Goal: Transaction & Acquisition: Subscribe to service/newsletter

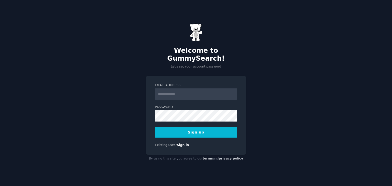
click at [184, 90] on input "Email Address" at bounding box center [196, 94] width 82 height 11
type input "**********"
click at [136, 113] on div "**********" at bounding box center [196, 93] width 392 height 186
click at [209, 127] on button "Sign up" at bounding box center [196, 132] width 82 height 11
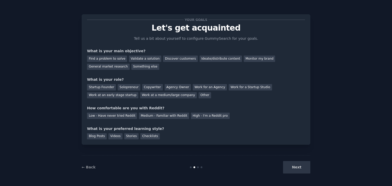
click at [152, 99] on div "Your goals Let's get acquainted Tell us a bit about yourself to configure Gummy…" at bounding box center [196, 80] width 218 height 120
click at [147, 99] on div "Your goals Let's get acquainted Tell us a bit about yourself to configure Gummy…" at bounding box center [196, 80] width 218 height 120
click at [199, 94] on div "Other" at bounding box center [205, 95] width 13 height 6
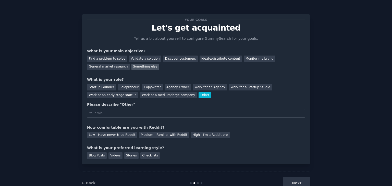
click at [131, 66] on div "Something else" at bounding box center [145, 67] width 28 height 6
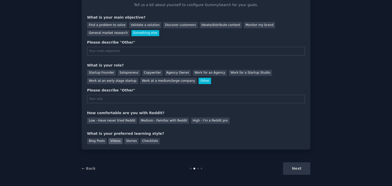
scroll to position [35, 0]
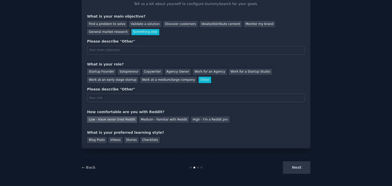
click at [130, 120] on div "Low - Have never tried Reddit" at bounding box center [112, 120] width 50 height 6
click at [99, 141] on div "Blog Posts" at bounding box center [97, 140] width 20 height 6
click at [298, 168] on div "Next" at bounding box center [272, 168] width 76 height 13
click at [117, 96] on input "text" at bounding box center [196, 98] width 218 height 9
click at [160, 100] on input "text" at bounding box center [196, 98] width 218 height 9
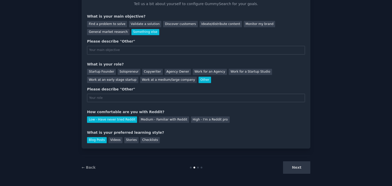
click at [292, 167] on div "Next" at bounding box center [272, 168] width 76 height 13
click at [97, 71] on div "Startup Founder" at bounding box center [101, 72] width 29 height 6
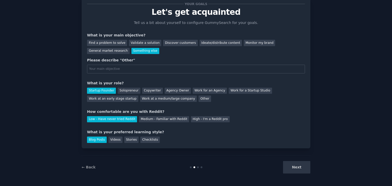
scroll to position [15, 0]
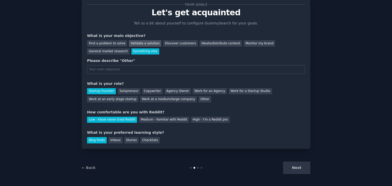
click at [143, 46] on div "Validate a solution" at bounding box center [145, 43] width 32 height 6
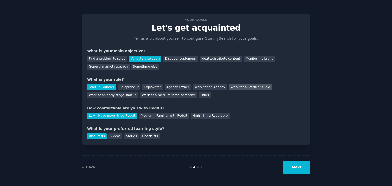
click at [229, 88] on div "Work for a Startup Studio" at bounding box center [250, 87] width 43 height 6
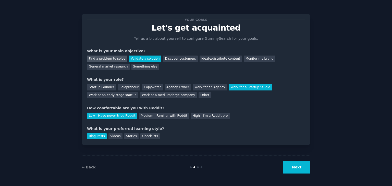
click at [110, 58] on div "Find a problem to solve" at bounding box center [107, 59] width 40 height 6
click at [295, 169] on button "Next" at bounding box center [296, 167] width 27 height 13
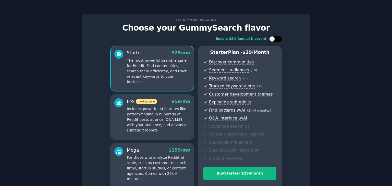
click at [273, 41] on div at bounding box center [272, 39] width 6 height 6
click at [274, 39] on div at bounding box center [275, 39] width 13 height 6
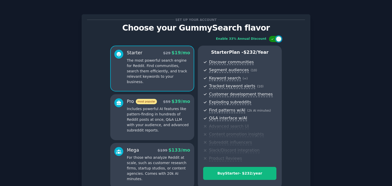
click at [274, 39] on div at bounding box center [275, 39] width 13 height 6
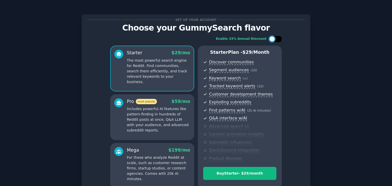
click at [274, 39] on div at bounding box center [275, 39] width 13 height 6
click at [274, 40] on div at bounding box center [275, 39] width 13 height 6
click at [274, 40] on div at bounding box center [272, 39] width 6 height 6
click at [274, 40] on div at bounding box center [275, 39] width 13 height 6
checkbox input "false"
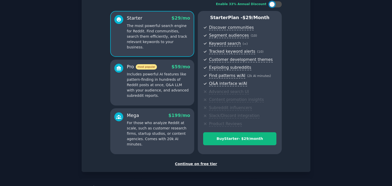
scroll to position [51, 0]
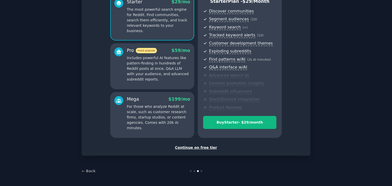
click at [205, 147] on div "Continue on free tier" at bounding box center [196, 147] width 218 height 5
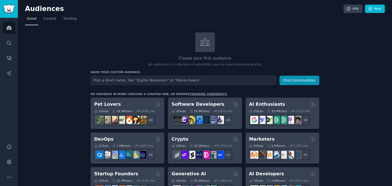
click at [67, 19] on span "Trending" at bounding box center [69, 19] width 13 height 5
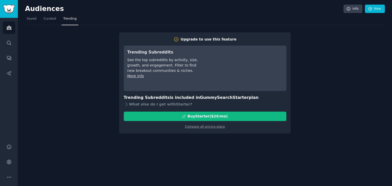
click at [193, 39] on div "Upgrade to use this feature" at bounding box center [209, 39] width 56 height 5
click at [51, 19] on span "Curated" at bounding box center [50, 19] width 13 height 5
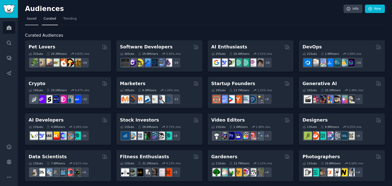
click at [26, 20] on link "Saved" at bounding box center [31, 20] width 13 height 10
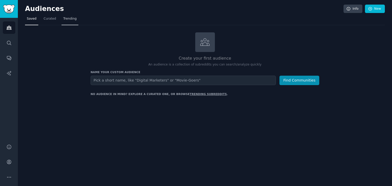
click at [69, 21] on link "Trending" at bounding box center [69, 20] width 17 height 10
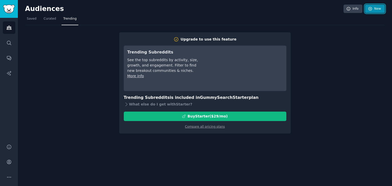
click at [377, 8] on link "New" at bounding box center [375, 9] width 20 height 9
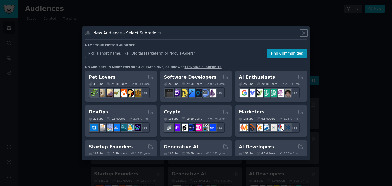
click at [303, 33] on icon at bounding box center [303, 33] width 3 height 3
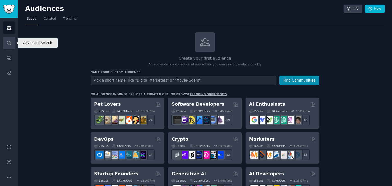
click at [7, 40] on icon "Sidebar" at bounding box center [8, 42] width 5 height 5
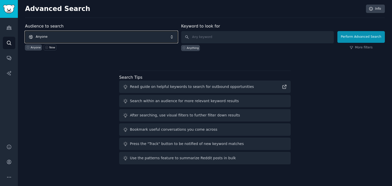
click at [91, 41] on span "Anyone" at bounding box center [101, 37] width 153 height 12
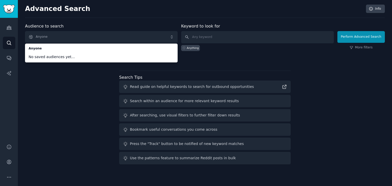
click at [70, 85] on div "Audience to search Anyone Anyone No saved audiences yet... Anyone New Keyword t…" at bounding box center [205, 94] width 360 height 143
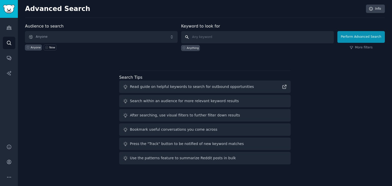
click at [229, 40] on input "text" at bounding box center [257, 37] width 153 height 12
click at [4, 55] on link "Conversations" at bounding box center [9, 58] width 13 height 13
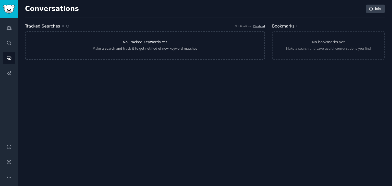
click at [165, 39] on link "No Tracked Keywords Yet Make a search and track it to get notified of new keywo…" at bounding box center [145, 45] width 240 height 29
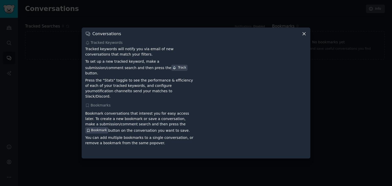
click at [305, 36] on icon at bounding box center [303, 33] width 5 height 5
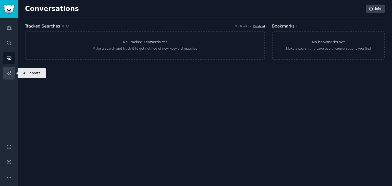
click at [10, 67] on link "AI Reports" at bounding box center [9, 73] width 13 height 13
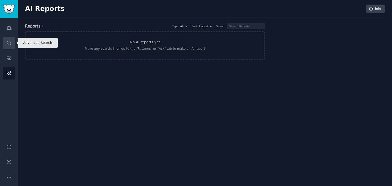
click at [9, 42] on icon "Sidebar" at bounding box center [8, 42] width 5 height 5
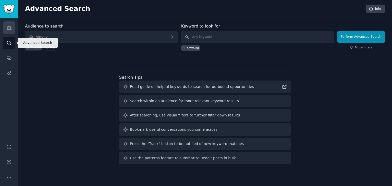
click at [11, 24] on link "Audiences" at bounding box center [9, 27] width 13 height 13
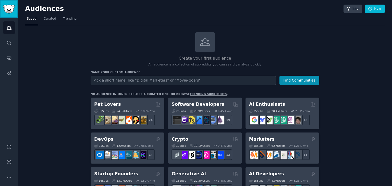
click at [10, 10] on img "Sidebar" at bounding box center [9, 9] width 12 height 9
click at [353, 8] on link "Info" at bounding box center [352, 9] width 19 height 9
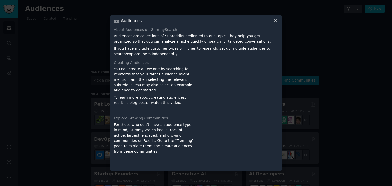
click at [276, 22] on icon at bounding box center [275, 20] width 5 height 5
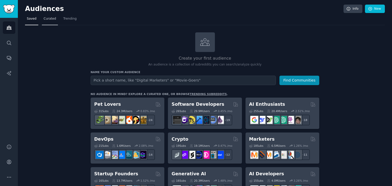
click at [44, 20] on span "Curated" at bounding box center [50, 19] width 13 height 5
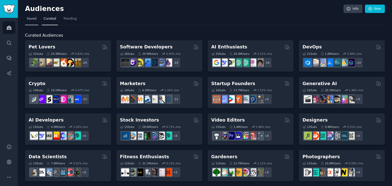
click at [34, 21] on span "Saved" at bounding box center [32, 19] width 10 height 5
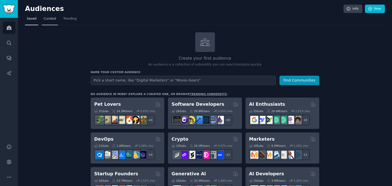
click at [48, 21] on span "Curated" at bounding box center [50, 19] width 13 height 5
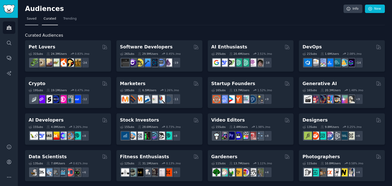
click at [31, 19] on span "Saved" at bounding box center [32, 19] width 10 height 5
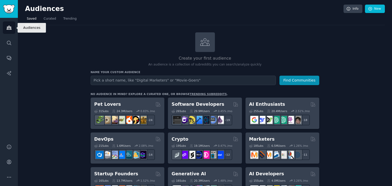
click at [10, 28] on icon "Sidebar" at bounding box center [8, 27] width 5 height 5
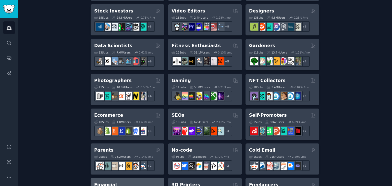
scroll to position [351, 0]
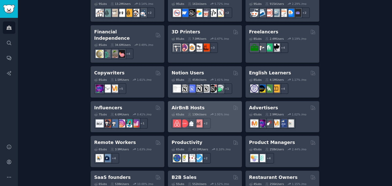
click at [218, 111] on div "6 Sub s 130k Users 2.95 % /mo + 2" at bounding box center [204, 120] width 67 height 18
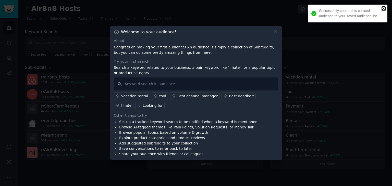
click at [383, 8] on icon "close" at bounding box center [383, 8] width 3 height 3
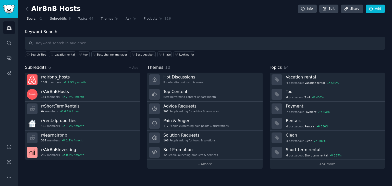
click at [58, 21] on span "Subreddits" at bounding box center [58, 19] width 17 height 5
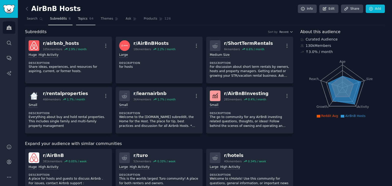
click at [78, 18] on span "Topics" at bounding box center [82, 19] width 9 height 5
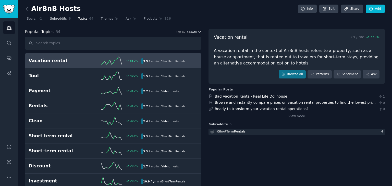
click at [55, 23] on link "Subreddits 6" at bounding box center [60, 20] width 24 height 10
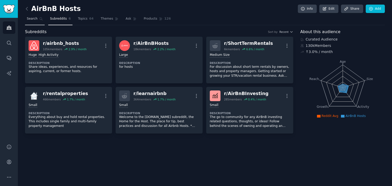
click at [40, 22] on link "Search" at bounding box center [35, 20] width 20 height 10
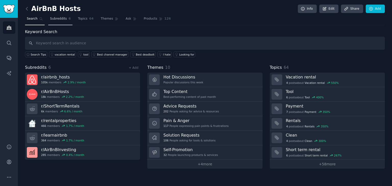
click at [55, 20] on span "Subreddits" at bounding box center [58, 19] width 17 height 5
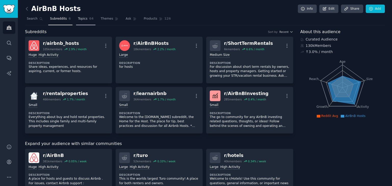
click at [89, 20] on span "64" at bounding box center [91, 19] width 4 height 5
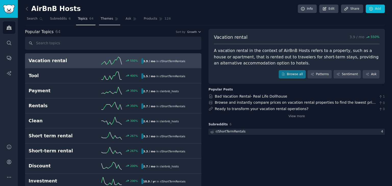
click at [103, 22] on link "Themes" at bounding box center [109, 20] width 21 height 10
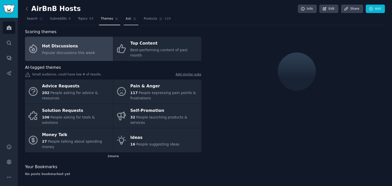
click at [126, 20] on span "Ask" at bounding box center [129, 19] width 6 height 5
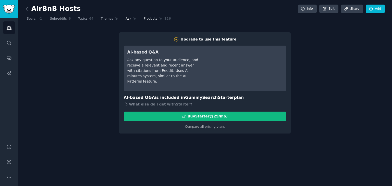
click at [145, 23] on link "Products 126" at bounding box center [157, 20] width 31 height 10
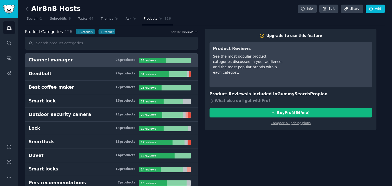
click at [114, 23] on nav "Search Subreddits 6 Topics 64 Themes Ask Products 126" at bounding box center [205, 20] width 360 height 10
click at [124, 16] on link "Ask" at bounding box center [131, 20] width 15 height 10
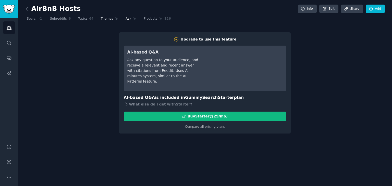
click at [101, 17] on span "Themes" at bounding box center [107, 19] width 13 height 5
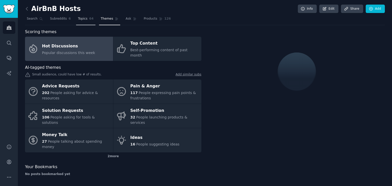
click at [83, 17] on span "Topics" at bounding box center [82, 19] width 9 height 5
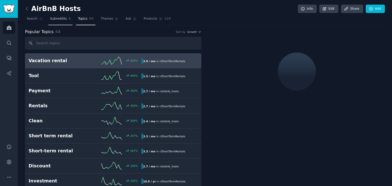
click at [62, 17] on span "Subreddits" at bounding box center [58, 19] width 17 height 5
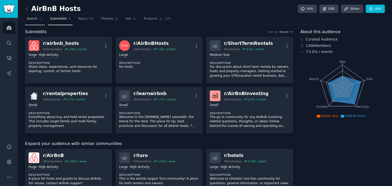
click at [38, 21] on link "Search" at bounding box center [35, 20] width 20 height 10
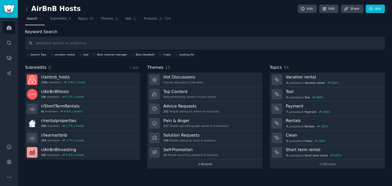
click at [207, 166] on link "+ 4 more" at bounding box center [204, 164] width 115 height 9
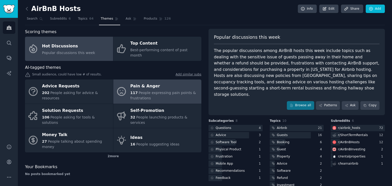
click at [155, 91] on div "117 People expressing pain points & frustrations" at bounding box center [164, 95] width 68 height 11
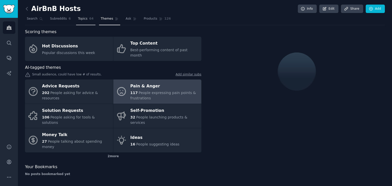
click at [89, 19] on span "64" at bounding box center [91, 19] width 4 height 5
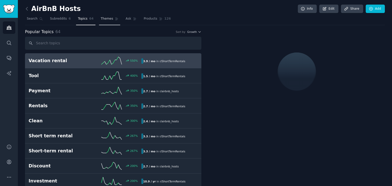
click at [101, 19] on span "Themes" at bounding box center [107, 19] width 13 height 5
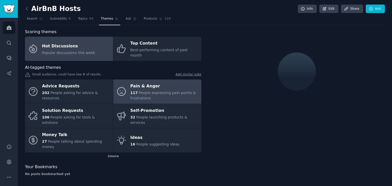
click at [148, 83] on div "Pain & Anger" at bounding box center [164, 86] width 68 height 8
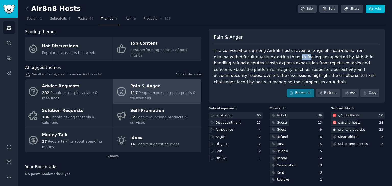
drag, startPoint x: 276, startPoint y: 57, endPoint x: 292, endPoint y: 60, distance: 15.8
click at [292, 60] on div "The conversations among AirBnB hosts reveal a range of frustrations, from deali…" at bounding box center [297, 67] width 166 height 38
click at [303, 62] on div "The conversations among AirBnB hosts reveal a range of frustrations, from deali…" at bounding box center [297, 67] width 166 height 38
click at [305, 89] on link "Browse all" at bounding box center [300, 93] width 27 height 9
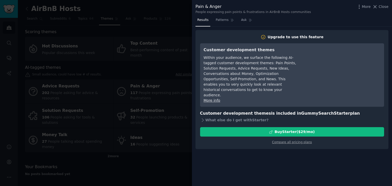
click at [137, 64] on div at bounding box center [196, 93] width 392 height 186
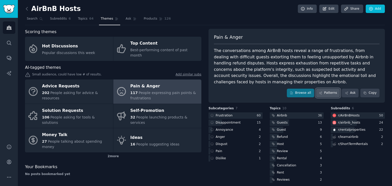
click at [334, 89] on link "Patterns" at bounding box center [328, 93] width 24 height 9
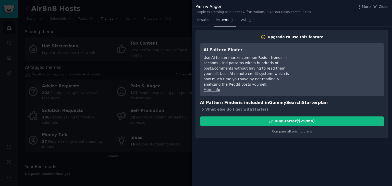
click at [151, 72] on div at bounding box center [196, 93] width 392 height 186
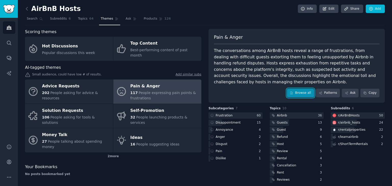
click at [311, 89] on link "Browse all" at bounding box center [300, 93] width 27 height 9
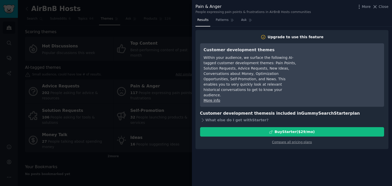
click at [164, 78] on div at bounding box center [196, 93] width 392 height 186
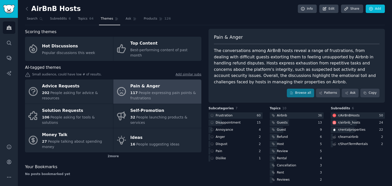
click at [262, 55] on div "The conversations among AirBnB hosts reveal a range of frustrations, from deali…" at bounding box center [297, 67] width 166 height 38
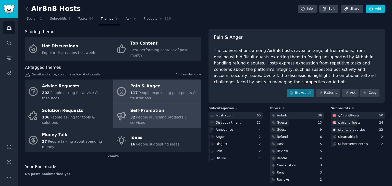
click at [140, 107] on div "Self-Promotion" at bounding box center [164, 111] width 68 height 8
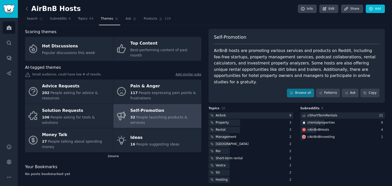
drag, startPoint x: 307, startPoint y: 53, endPoint x: 314, endPoint y: 53, distance: 6.1
click at [313, 53] on div "AirBnB hosts are promoting various services and products on Reddit, including f…" at bounding box center [297, 67] width 166 height 38
click at [318, 59] on div "AirBnB hosts are promoting various services and products on Reddit, including f…" at bounding box center [297, 67] width 166 height 38
drag, startPoint x: 292, startPoint y: 61, endPoint x: 299, endPoint y: 64, distance: 6.7
click at [296, 63] on div "AirBnB hosts are promoting various services and products on Reddit, including f…" at bounding box center [297, 67] width 166 height 38
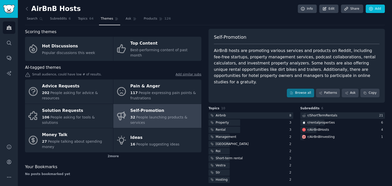
click at [317, 68] on div "AirBnB hosts are promoting various services and products on Reddit, including f…" at bounding box center [297, 67] width 166 height 38
click at [344, 120] on div "r/ rentalproperties" at bounding box center [342, 123] width 85 height 6
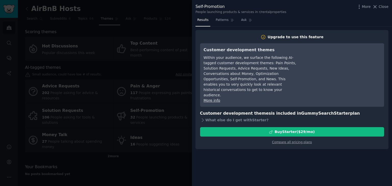
click at [169, 100] on div at bounding box center [196, 93] width 392 height 186
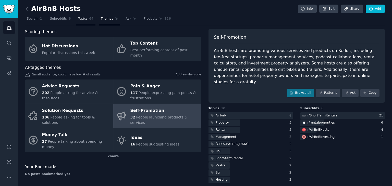
click at [78, 19] on span "Topics" at bounding box center [82, 19] width 9 height 5
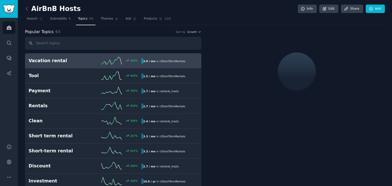
click at [73, 59] on h2 "Vacation rental" at bounding box center [57, 61] width 56 height 6
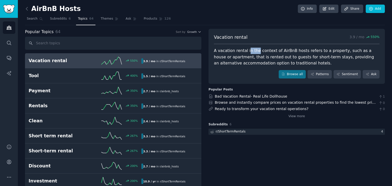
drag, startPoint x: 247, startPoint y: 51, endPoint x: 259, endPoint y: 51, distance: 12.2
click at [256, 51] on div "A vacation rental in the context of AirBnB hosts refers to a property, such as …" at bounding box center [297, 57] width 166 height 19
click at [269, 55] on div "A vacation rental in the context of AirBnB hosts refers to a property, such as …" at bounding box center [297, 57] width 166 height 19
drag, startPoint x: 246, startPoint y: 50, endPoint x: 282, endPoint y: 58, distance: 36.8
click at [252, 51] on div "A vacation rental in the context of AirBnB hosts refers to a property, such as …" at bounding box center [297, 57] width 166 height 19
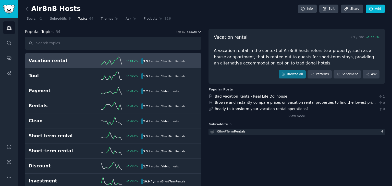
click at [282, 58] on div "A vacation rental in the context of AirBnB hosts refers to a property, such as …" at bounding box center [297, 57] width 166 height 19
click at [249, 51] on div "A vacation rental in the context of AirBnB hosts refers to a property, such as …" at bounding box center [297, 57] width 166 height 19
click at [265, 53] on div "A vacation rental in the context of AirBnB hosts refers to a property, such as …" at bounding box center [297, 57] width 166 height 19
drag, startPoint x: 233, startPoint y: 50, endPoint x: 251, endPoint y: 51, distance: 18.7
click at [235, 50] on div "A vacation rental in the context of AirBnB hosts refers to a property, such as …" at bounding box center [297, 57] width 166 height 19
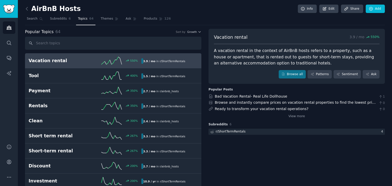
click at [253, 52] on div "A vacation rental in the context of AirBnB hosts refers to a property, such as …" at bounding box center [297, 57] width 166 height 19
drag, startPoint x: 235, startPoint y: 52, endPoint x: 240, endPoint y: 52, distance: 5.1
click at [237, 52] on div "A vacation rental in the context of AirBnB hosts refers to a property, such as …" at bounding box center [297, 57] width 166 height 19
click at [243, 52] on div "A vacation rental in the context of AirBnB hosts refers to a property, such as …" at bounding box center [297, 57] width 166 height 19
drag, startPoint x: 244, startPoint y: 57, endPoint x: 258, endPoint y: 56, distance: 13.8
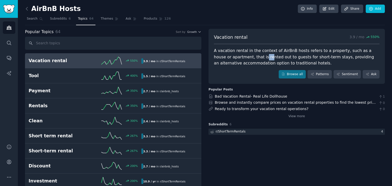
click at [255, 56] on div "A vacation rental in the context of AirBnB hosts refers to a property, such as …" at bounding box center [297, 57] width 166 height 19
click at [262, 57] on div "A vacation rental in the context of AirBnB hosts refers to a property, such as …" at bounding box center [297, 57] width 166 height 19
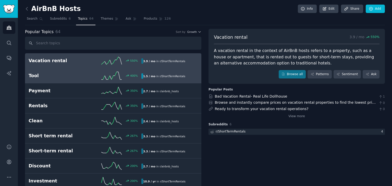
click at [78, 79] on link "Tool 400 % 1.5 / mo in r/ ShortTermRentals" at bounding box center [113, 75] width 176 height 15
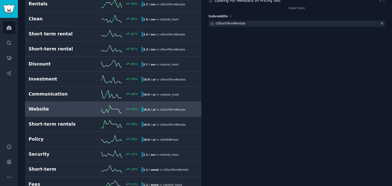
click at [75, 106] on h2 "Website" at bounding box center [57, 109] width 56 height 6
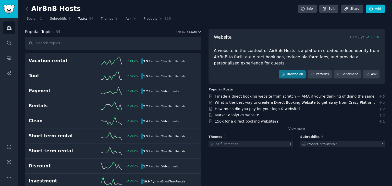
click at [60, 18] on span "Subreddits" at bounding box center [58, 19] width 17 height 5
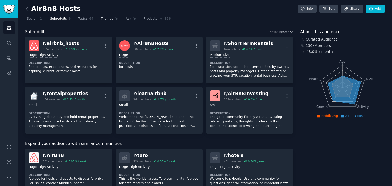
click at [108, 21] on link "Themes" at bounding box center [109, 20] width 21 height 10
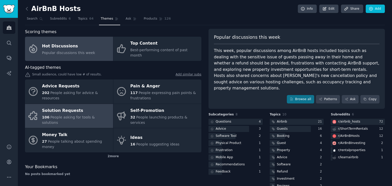
click at [76, 107] on div "Solution Requests" at bounding box center [76, 111] width 68 height 8
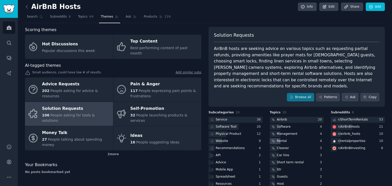
scroll to position [4, 0]
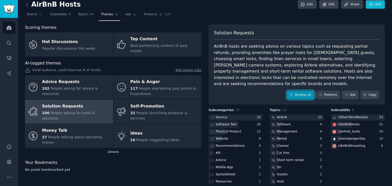
click at [305, 91] on link "Browse all" at bounding box center [300, 95] width 27 height 9
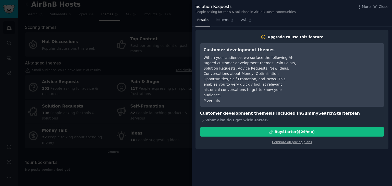
click at [166, 94] on div at bounding box center [196, 93] width 392 height 186
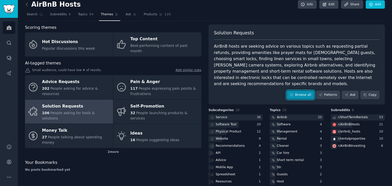
click at [305, 91] on link "Browse all" at bounding box center [300, 95] width 27 height 9
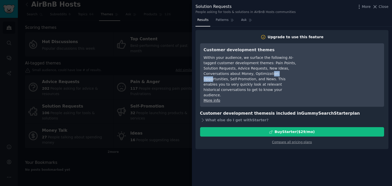
drag, startPoint x: 243, startPoint y: 74, endPoint x: 258, endPoint y: 73, distance: 15.4
click at [257, 73] on div "Within your audience, we surface the following AI-tagged customer development t…" at bounding box center [250, 76] width 93 height 43
click at [262, 73] on div "Within your audience, we surface the following AI-tagged customer development t…" at bounding box center [250, 76] width 93 height 43
drag, startPoint x: 235, startPoint y: 79, endPoint x: 261, endPoint y: 81, distance: 25.6
click at [256, 79] on div "Within your audience, we surface the following AI-tagged customer development t…" at bounding box center [250, 76] width 93 height 43
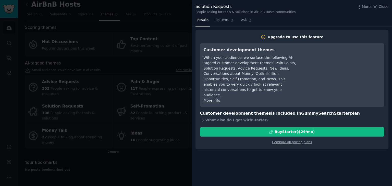
click at [263, 82] on div "Within your audience, we surface the following AI-tagged customer development t…" at bounding box center [250, 76] width 93 height 43
click at [213, 99] on link "More info" at bounding box center [212, 101] width 17 height 4
click at [97, 75] on div at bounding box center [196, 93] width 392 height 186
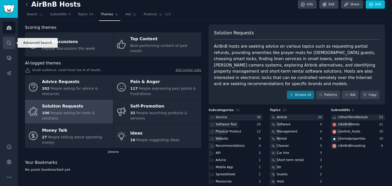
click at [8, 42] on icon "Sidebar" at bounding box center [8, 42] width 5 height 5
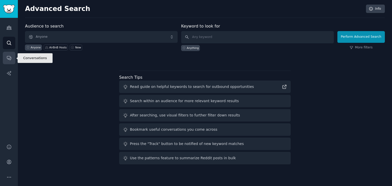
click at [10, 60] on icon "Sidebar" at bounding box center [8, 57] width 5 height 5
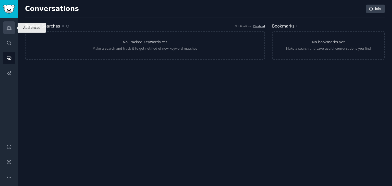
click at [12, 30] on link "Audiences" at bounding box center [9, 27] width 13 height 13
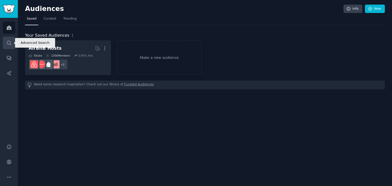
click at [10, 45] on icon "Sidebar" at bounding box center [8, 42] width 5 height 5
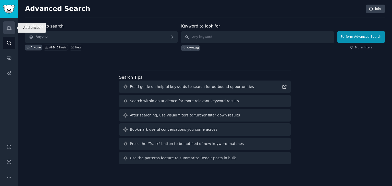
click at [13, 27] on link "Audiences" at bounding box center [9, 27] width 13 height 13
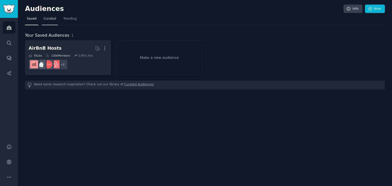
click at [53, 21] on span "Curated" at bounding box center [50, 19] width 13 height 5
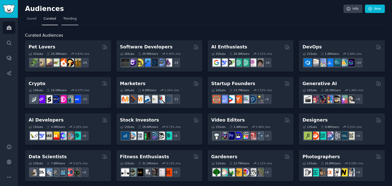
click at [63, 21] on link "Trending" at bounding box center [69, 20] width 17 height 10
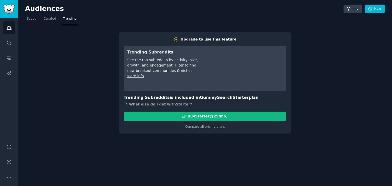
click at [124, 102] on icon at bounding box center [126, 104] width 5 height 5
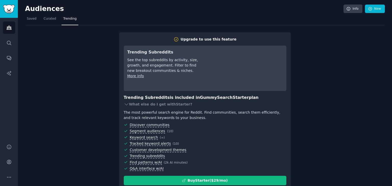
click at [102, 62] on div "Upgrade to use this feature Trending Subreddits See the top subreddits by activ…" at bounding box center [205, 111] width 360 height 173
click at [57, 21] on nav "Saved Curated Trending" at bounding box center [205, 20] width 360 height 10
click at [51, 20] on span "Curated" at bounding box center [50, 19] width 13 height 5
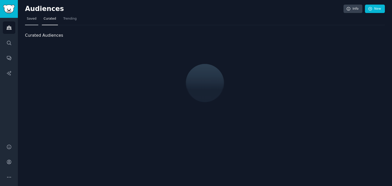
click at [35, 21] on span "Saved" at bounding box center [32, 19] width 10 height 5
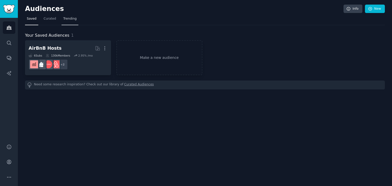
click at [67, 21] on link "Trending" at bounding box center [69, 20] width 17 height 10
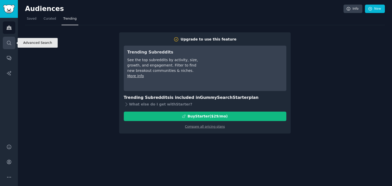
click at [10, 40] on icon "Sidebar" at bounding box center [8, 42] width 5 height 5
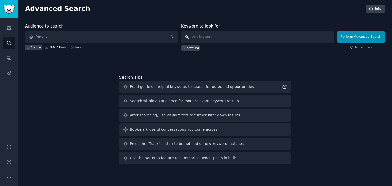
click at [233, 39] on input "text" at bounding box center [257, 37] width 153 height 12
click at [10, 62] on link "Conversations" at bounding box center [9, 58] width 13 height 13
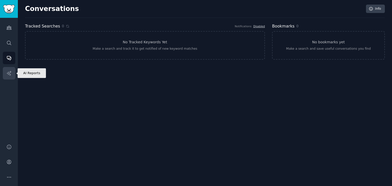
click at [10, 74] on icon "Sidebar" at bounding box center [8, 73] width 5 height 5
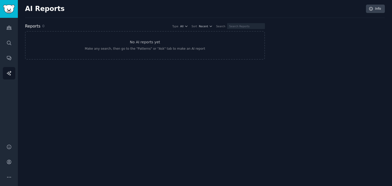
click at [8, 50] on div "Audiences Search Conversations AI Reports" at bounding box center [9, 78] width 18 height 120
click at [7, 29] on icon "Sidebar" at bounding box center [8, 27] width 5 height 5
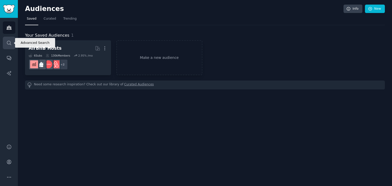
click at [11, 40] on link "Search" at bounding box center [9, 43] width 13 height 13
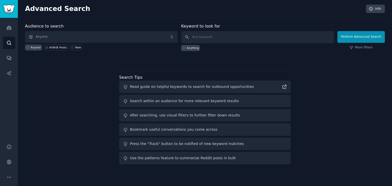
click at [112, 31] on div "Audience to search Anyone Anyone AirBnB Hosts New" at bounding box center [101, 37] width 153 height 28
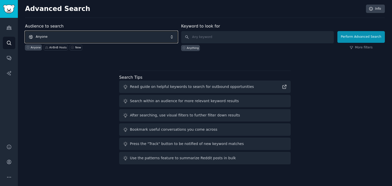
click at [105, 34] on span "Anyone" at bounding box center [101, 37] width 153 height 12
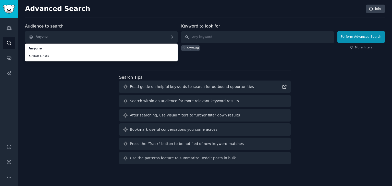
click at [76, 74] on div "Audience to search Anyone Anyone AirBnB Hosts Anyone AirBnB Hosts New Keyword t…" at bounding box center [205, 94] width 360 height 143
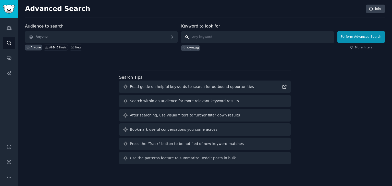
click at [212, 36] on input "text" at bounding box center [257, 37] width 153 height 12
type input "stylinghelp"
click button "Perform Advanced Search" at bounding box center [360, 37] width 47 height 12
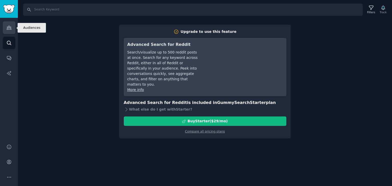
click at [8, 32] on link "Audiences" at bounding box center [9, 27] width 13 height 13
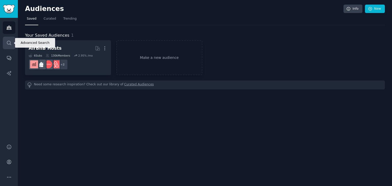
click at [6, 38] on link "Search" at bounding box center [9, 43] width 13 height 13
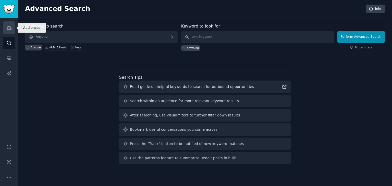
click at [8, 29] on icon "Sidebar" at bounding box center [9, 28] width 5 height 4
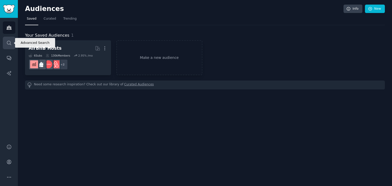
click at [9, 40] on link "Search" at bounding box center [9, 43] width 13 height 13
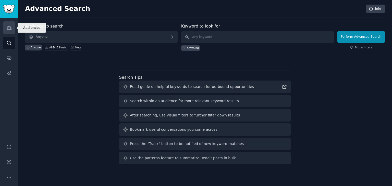
click at [9, 25] on icon "Sidebar" at bounding box center [8, 27] width 5 height 5
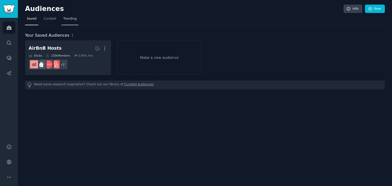
click at [63, 18] on span "Trending" at bounding box center [69, 19] width 13 height 5
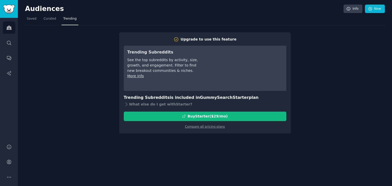
click at [55, 20] on nav "Saved Curated Trending" at bounding box center [205, 20] width 360 height 10
click at [53, 20] on span "Curated" at bounding box center [50, 19] width 13 height 5
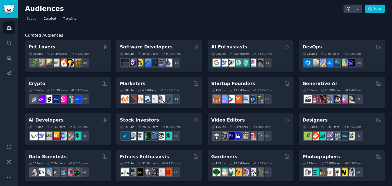
click at [67, 16] on link "Trending" at bounding box center [69, 20] width 17 height 10
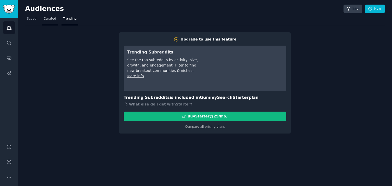
click at [46, 20] on span "Curated" at bounding box center [50, 19] width 13 height 5
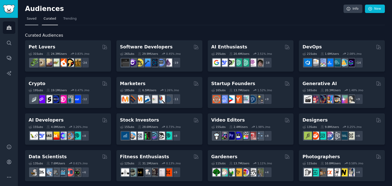
click at [36, 20] on link "Saved" at bounding box center [31, 20] width 13 height 10
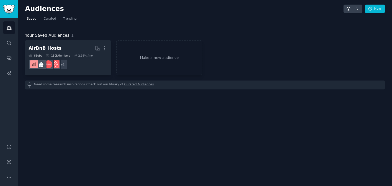
drag, startPoint x: 15, startPoint y: 40, endPoint x: 11, endPoint y: 40, distance: 4.2
click at [15, 40] on div "Audiences Search Conversations AI Reports" at bounding box center [9, 78] width 18 height 120
click at [11, 41] on icon "Sidebar" at bounding box center [8, 42] width 5 height 5
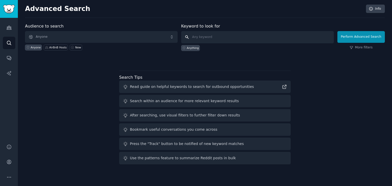
click at [233, 38] on input "text" at bounding box center [257, 37] width 153 height 12
click at [364, 33] on button "Perform Advanced Search" at bounding box center [360, 37] width 47 height 12
click at [247, 42] on input "text" at bounding box center [257, 37] width 153 height 12
type input "u"
click at [377, 42] on button "Perform Advanced Search" at bounding box center [360, 37] width 47 height 12
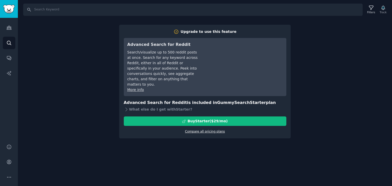
click at [200, 130] on link "Compare all pricing plans" at bounding box center [205, 132] width 40 height 4
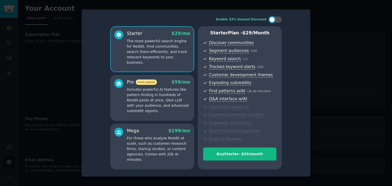
click at [149, 100] on p "Includes powerful AI features like pattern-finding in hundreds of Reddit posts …" at bounding box center [158, 100] width 63 height 27
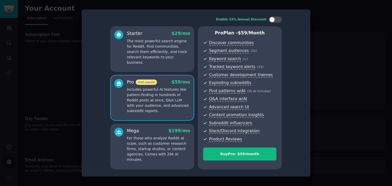
click at [167, 58] on p "The most powerful search engine for Reddit. Find communities, search them effic…" at bounding box center [158, 52] width 63 height 27
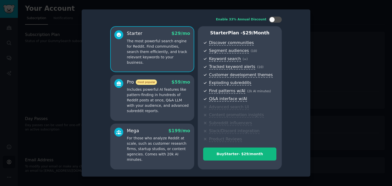
click at [145, 94] on p "Includes powerful AI features like pattern-finding in hundreds of Reddit posts …" at bounding box center [158, 100] width 63 height 27
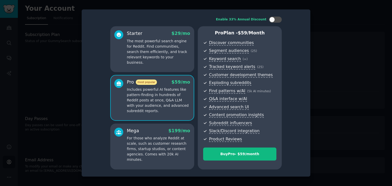
click at [159, 57] on p "The most powerful search engine for Reddit. Find communities, search them effic…" at bounding box center [158, 52] width 63 height 27
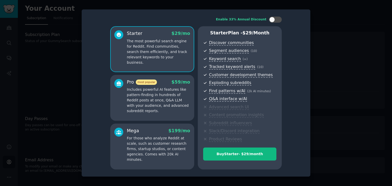
click at [162, 90] on p "Includes powerful AI features like pattern-finding in hundreds of Reddit posts …" at bounding box center [158, 100] width 63 height 27
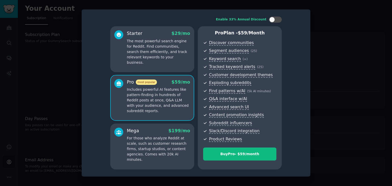
click at [158, 145] on p "For those who analyze Reddit at scale, such as customer research firms, startup…" at bounding box center [158, 149] width 63 height 27
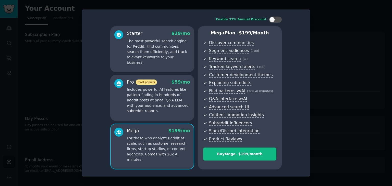
click at [167, 118] on div "Pro most popular $ 59 /mo Includes powerful AI features like pattern-finding in…" at bounding box center [152, 98] width 84 height 46
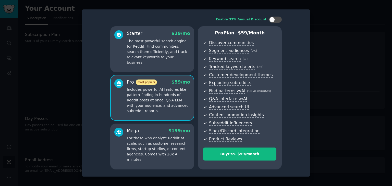
click at [168, 66] on div "Starter $ 29 /mo The most powerful search engine for Reddit. Find communities, …" at bounding box center [152, 49] width 84 height 46
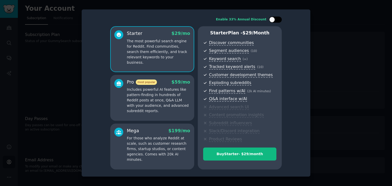
click at [275, 20] on div at bounding box center [275, 20] width 13 height 6
click at [174, 97] on p "Includes powerful AI features like pattern-finding in hundreds of Reddit posts …" at bounding box center [158, 100] width 63 height 27
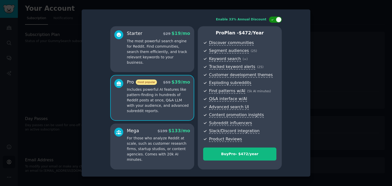
click at [274, 22] on div at bounding box center [275, 20] width 13 height 6
checkbox input "false"
click at [309, 52] on div "Enable 33% Annual Discount Starter $ 29 /mo The most powerful search engine for…" at bounding box center [196, 92] width 229 height 167
click at [323, 46] on div at bounding box center [196, 93] width 392 height 186
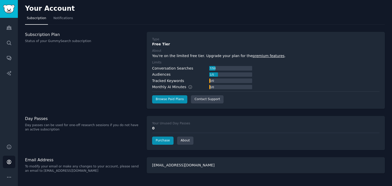
click at [33, 21] on link "Subscription" at bounding box center [36, 19] width 23 height 10
click at [183, 143] on link "About" at bounding box center [185, 141] width 16 height 8
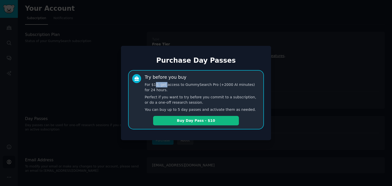
drag, startPoint x: 155, startPoint y: 85, endPoint x: 166, endPoint y: 85, distance: 10.7
click at [166, 85] on p "For $10, get access to GummySearch Pro (+2000 AI minutes) for 24 hours." at bounding box center [202, 87] width 115 height 11
click at [172, 86] on p "For $10, get access to GummySearch Pro (+2000 AI minutes) for 24 hours." at bounding box center [202, 87] width 115 height 11
drag, startPoint x: 161, startPoint y: 86, endPoint x: 190, endPoint y: 89, distance: 28.7
click at [184, 89] on p "For $10, get access to GummySearch Pro (+2000 AI minutes) for 24 hours." at bounding box center [202, 87] width 115 height 11
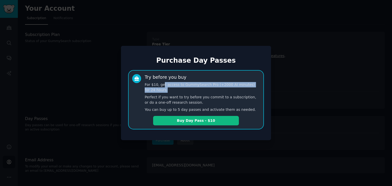
click at [196, 89] on p "For $10, get access to GummySearch Pro (+2000 AI minutes) for 24 hours." at bounding box center [202, 87] width 115 height 11
drag, startPoint x: 201, startPoint y: 89, endPoint x: 207, endPoint y: 89, distance: 6.1
click at [206, 89] on p "For $10, get access to GummySearch Pro (+2000 AI minutes) for 24 hours." at bounding box center [202, 87] width 115 height 11
click at [212, 89] on p "For $10, get access to GummySearch Pro (+2000 AI minutes) for 24 hours." at bounding box center [202, 87] width 115 height 11
click at [94, 105] on div at bounding box center [196, 93] width 392 height 186
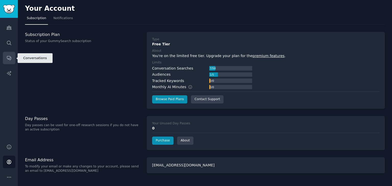
click at [5, 56] on link "Conversations" at bounding box center [9, 58] width 13 height 13
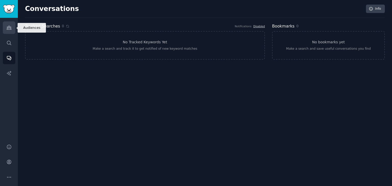
click at [10, 32] on link "Audiences" at bounding box center [9, 27] width 13 height 13
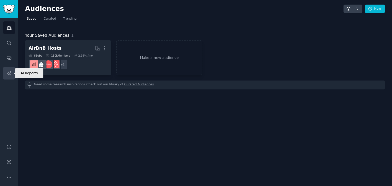
click at [10, 75] on icon "Sidebar" at bounding box center [9, 73] width 4 height 4
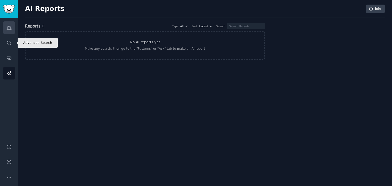
click at [12, 33] on link "Audiences" at bounding box center [9, 27] width 13 height 13
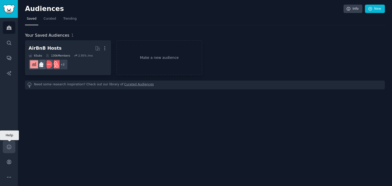
click at [8, 148] on icon "Sidebar" at bounding box center [8, 146] width 5 height 5
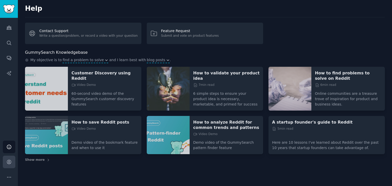
click at [8, 161] on icon "Sidebar" at bounding box center [8, 161] width 5 height 5
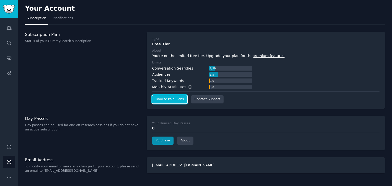
click at [174, 99] on link "Browse Paid Plans" at bounding box center [169, 99] width 35 height 8
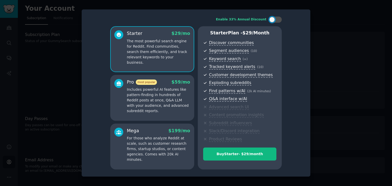
click at [177, 91] on p "Includes powerful AI features like pattern-finding in hundreds of Reddit posts …" at bounding box center [158, 100] width 63 height 27
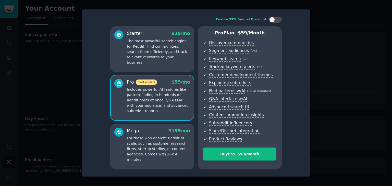
click at [166, 46] on p "The most powerful search engine for Reddit. Find communities, search them effic…" at bounding box center [158, 52] width 63 height 27
